Goal: Transaction & Acquisition: Purchase product/service

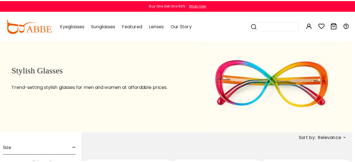
scroll to position [7, 3]
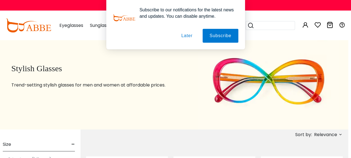
click at [190, 34] on button "Later" at bounding box center [186, 36] width 25 height 14
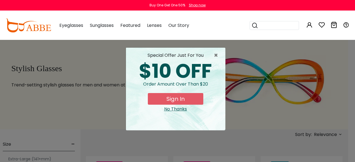
click at [265, 24] on input "search" at bounding box center [278, 25] width 39 height 8
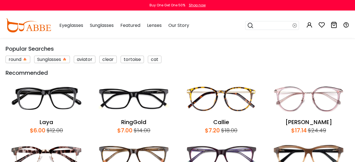
click at [265, 24] on input "search" at bounding box center [273, 25] width 39 height 8
click at [260, 27] on input "search" at bounding box center [273, 25] width 39 height 8
click at [251, 26] on icon at bounding box center [250, 26] width 7 height 8
click at [250, 25] on icon at bounding box center [250, 26] width 7 height 8
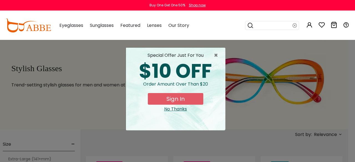
click at [268, 25] on input "search" at bounding box center [273, 25] width 39 height 8
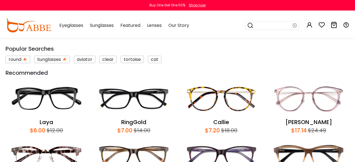
click at [296, 27] on icon at bounding box center [295, 26] width 4 height 8
click at [274, 27] on input "search" at bounding box center [273, 25] width 39 height 8
click at [260, 29] on input "search" at bounding box center [273, 25] width 39 height 8
click at [261, 27] on input "search" at bounding box center [273, 25] width 39 height 8
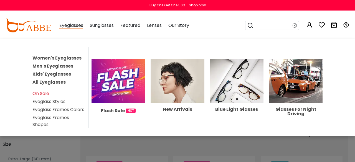
click at [59, 65] on link "Men's Eyeglasses" at bounding box center [52, 66] width 41 height 6
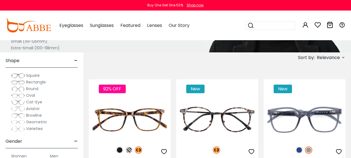
scroll to position [55, 0]
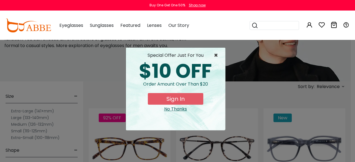
click at [217, 54] on span "×" at bounding box center [217, 55] width 7 height 7
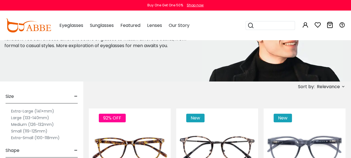
scroll to position [0, 0]
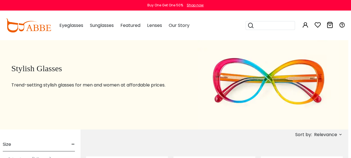
click at [255, 23] on input "search" at bounding box center [273, 25] width 39 height 8
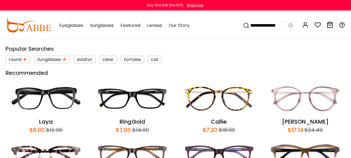
type input "**********"
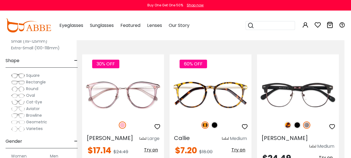
scroll to position [101, 7]
